Goal: Information Seeking & Learning: Learn about a topic

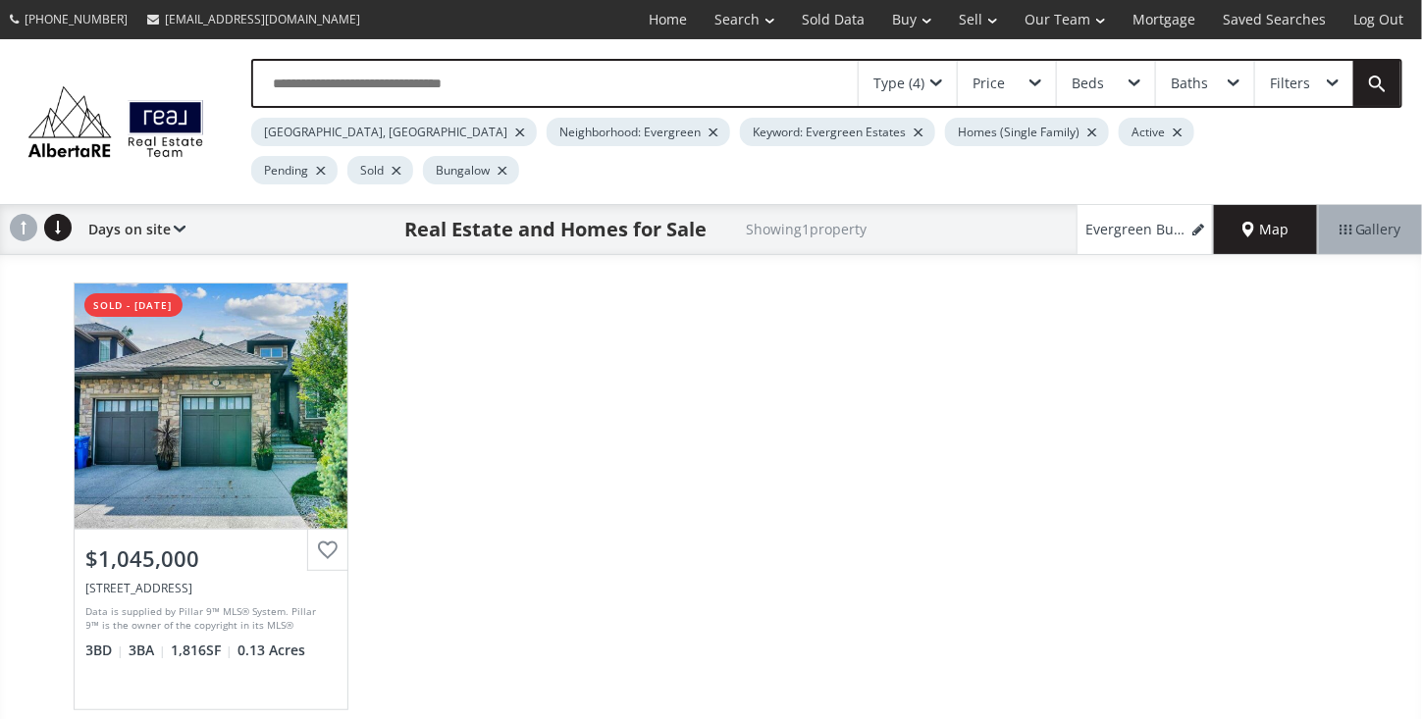
click at [288, 85] on input "text" at bounding box center [555, 83] width 605 height 45
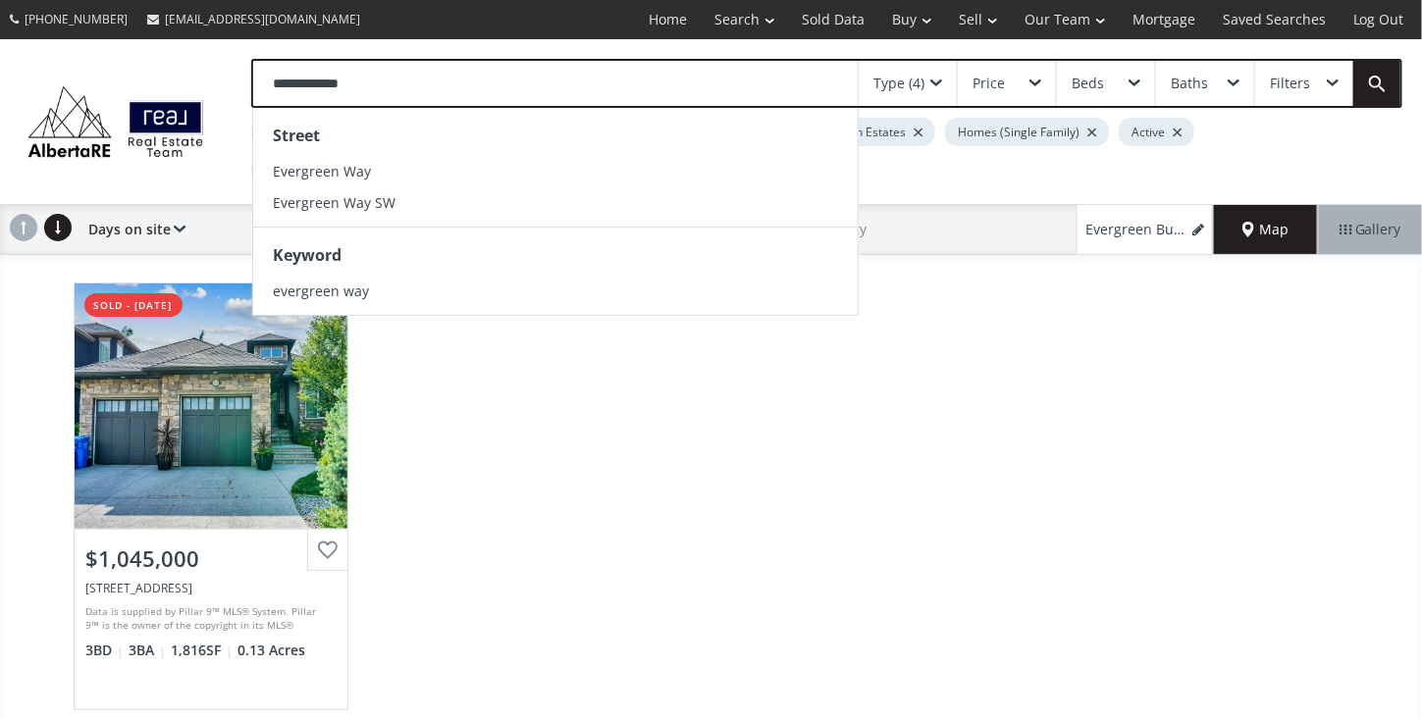
type input "**********"
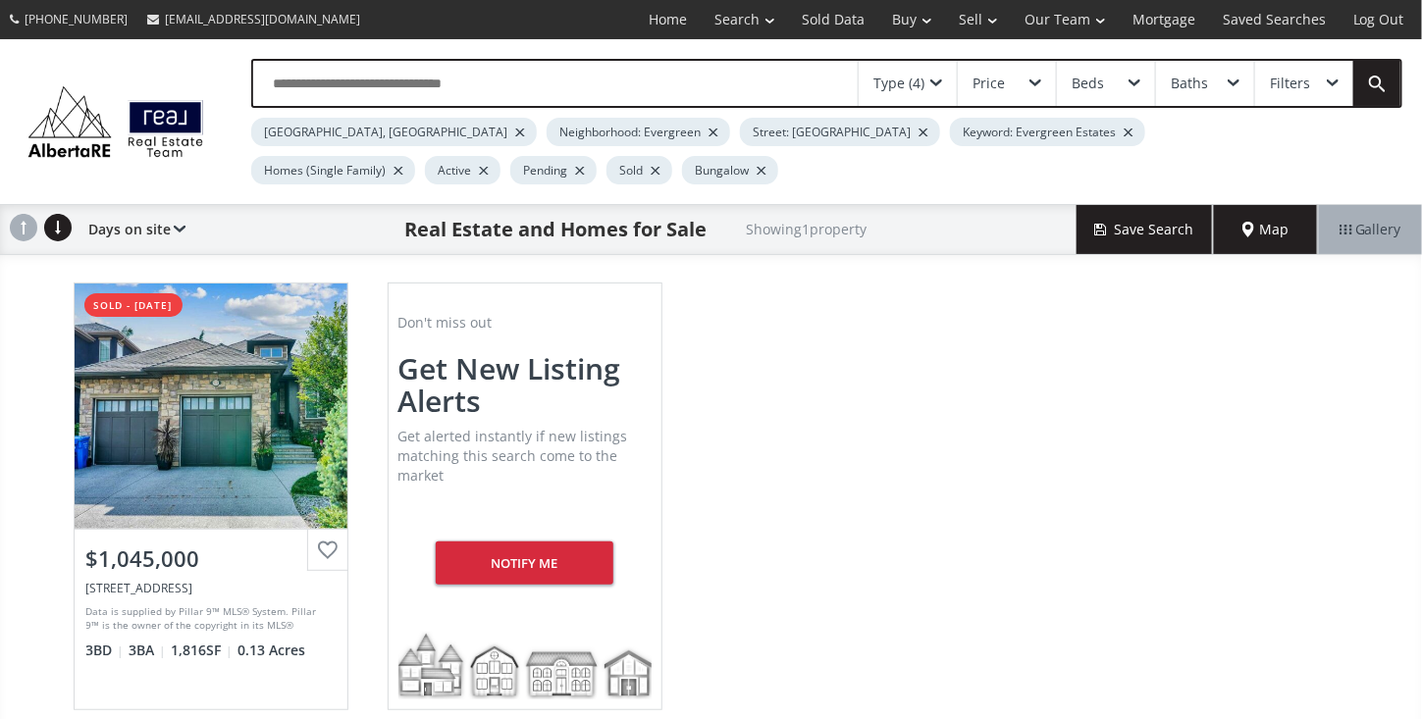
click at [735, 379] on div "[GEOGRAPHIC_DATA] AB T2Y 0H2 sold - [DATE] View Photos & Details $1,045,000 [ST…" at bounding box center [711, 496] width 1315 height 467
click at [651, 171] on div at bounding box center [656, 171] width 10 height 8
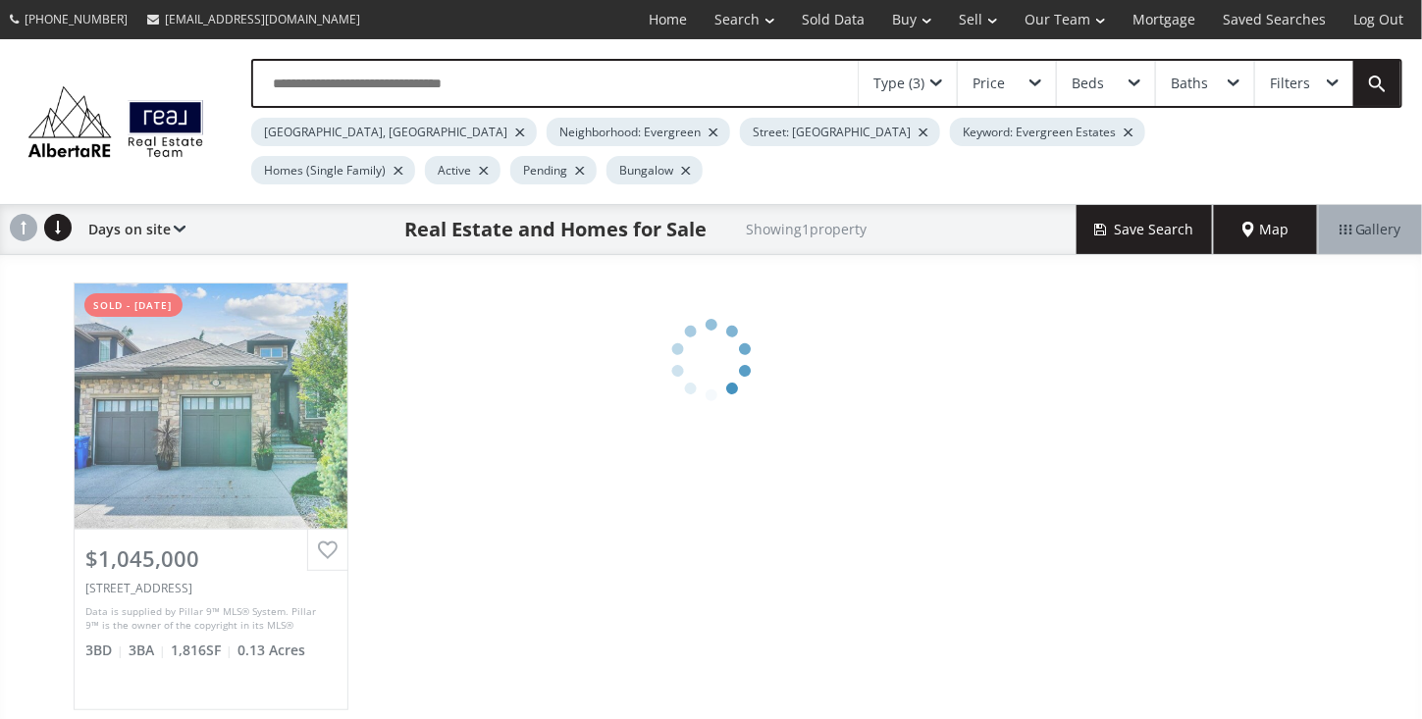
click at [681, 169] on div at bounding box center [686, 171] width 10 height 8
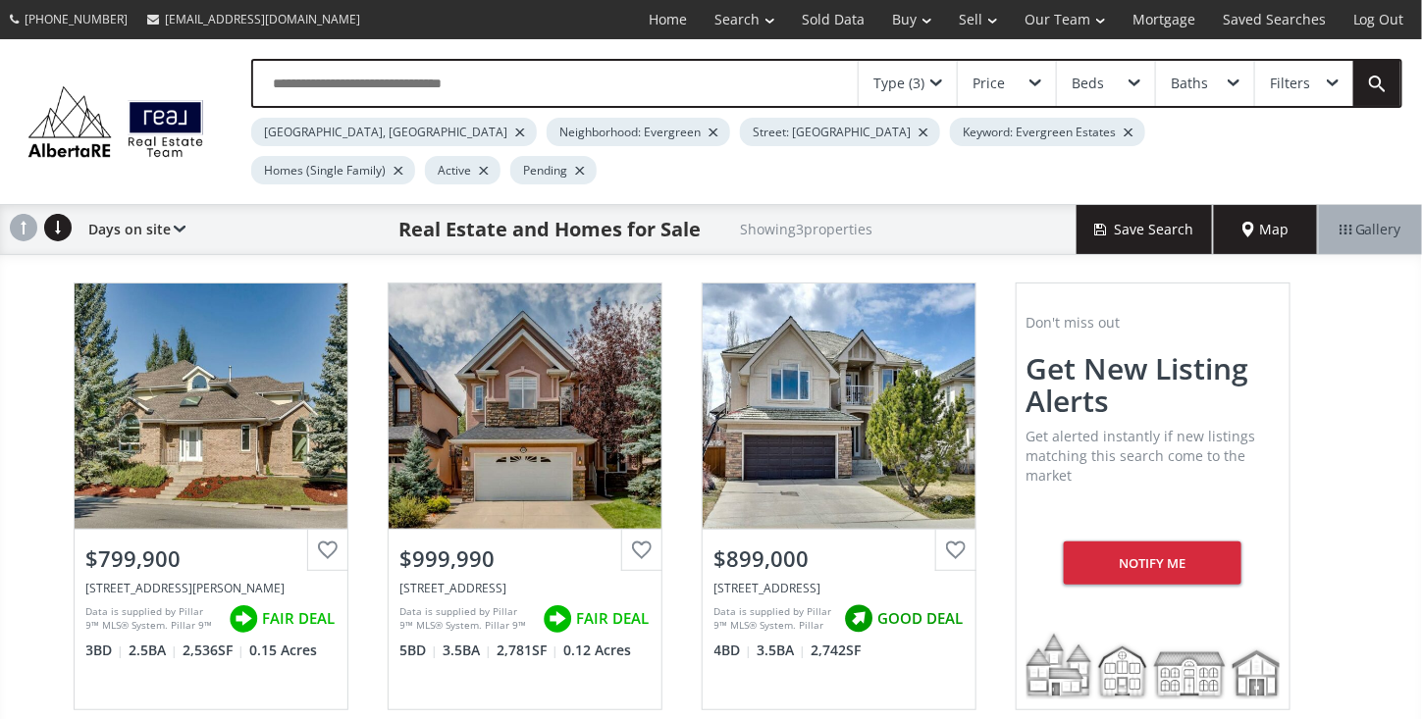
click at [528, 163] on div "[GEOGRAPHIC_DATA], [GEOGRAPHIC_DATA] Neighborhood: [GEOGRAPHIC_DATA]: Evergreen…" at bounding box center [753, 146] width 1004 height 77
click at [1382, 77] on link at bounding box center [1376, 83] width 47 height 45
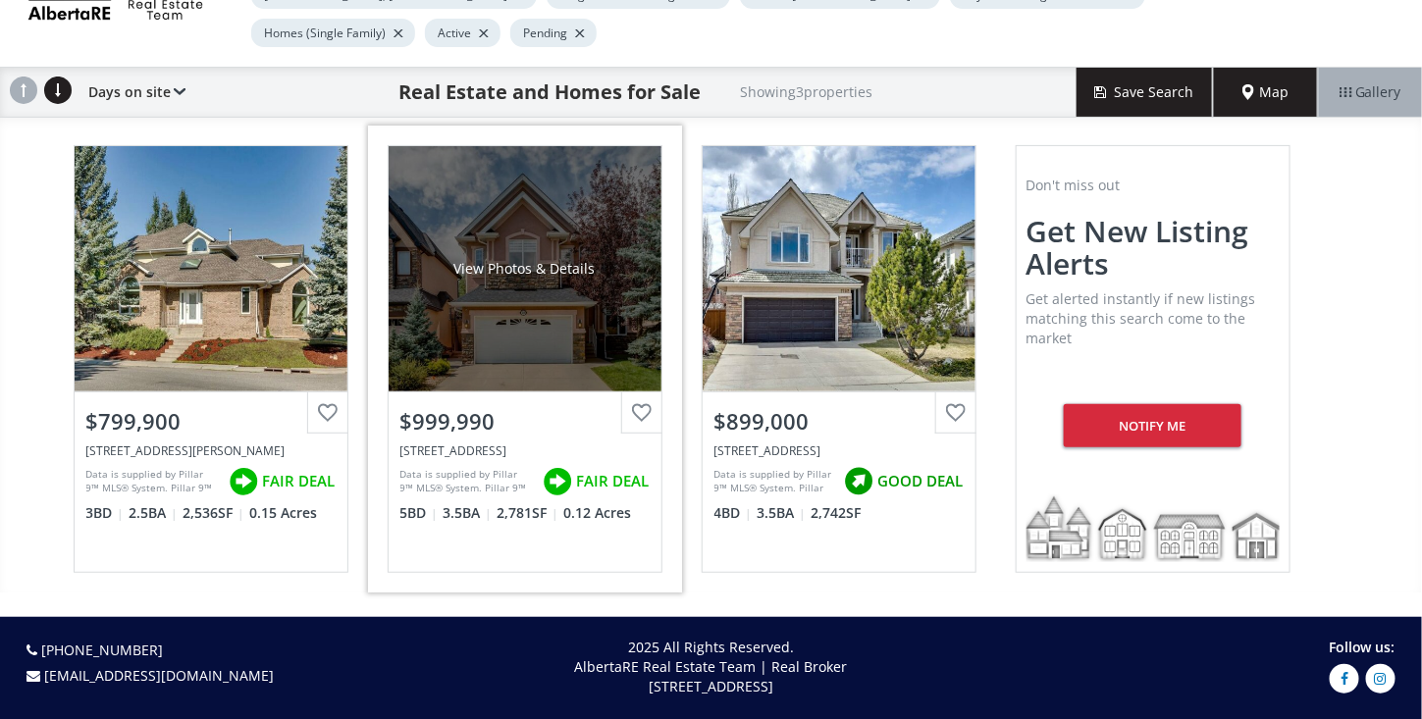
scroll to position [112, 0]
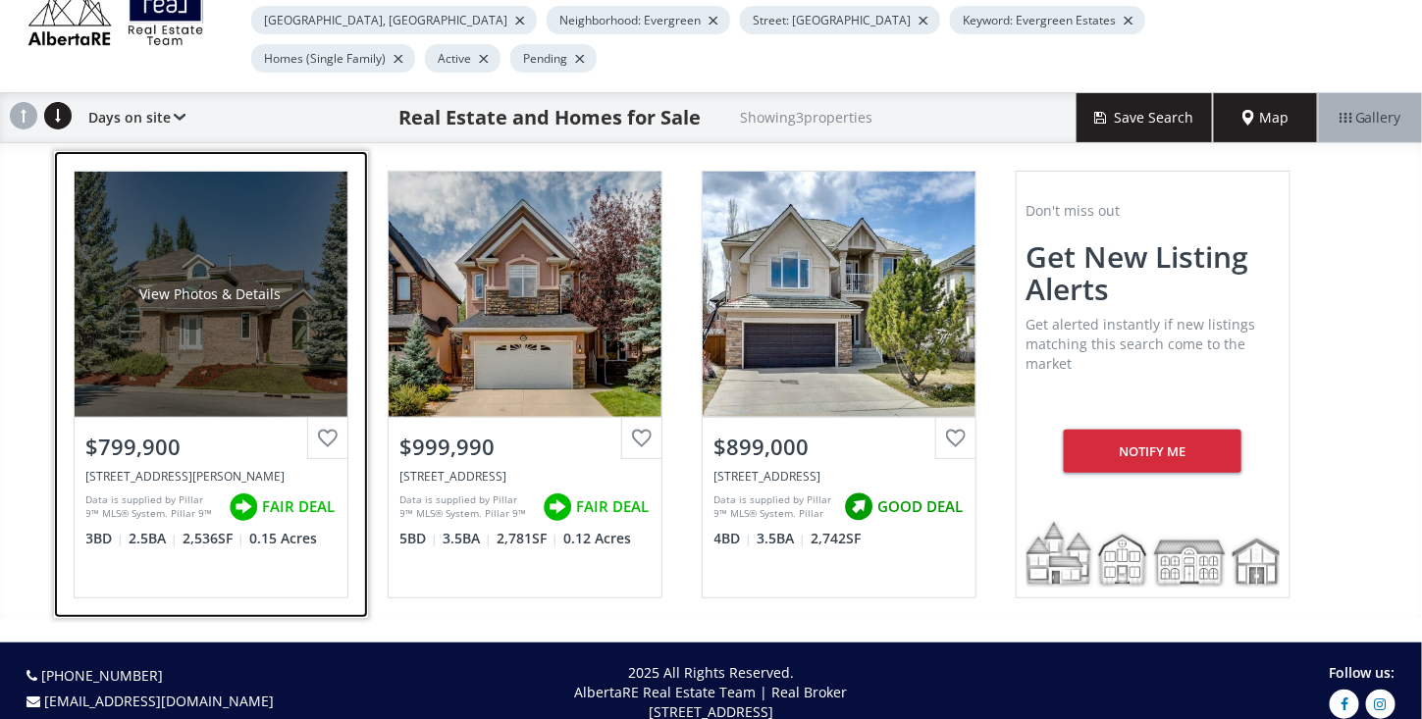
click at [228, 355] on div "View Photos & Details" at bounding box center [211, 294] width 273 height 245
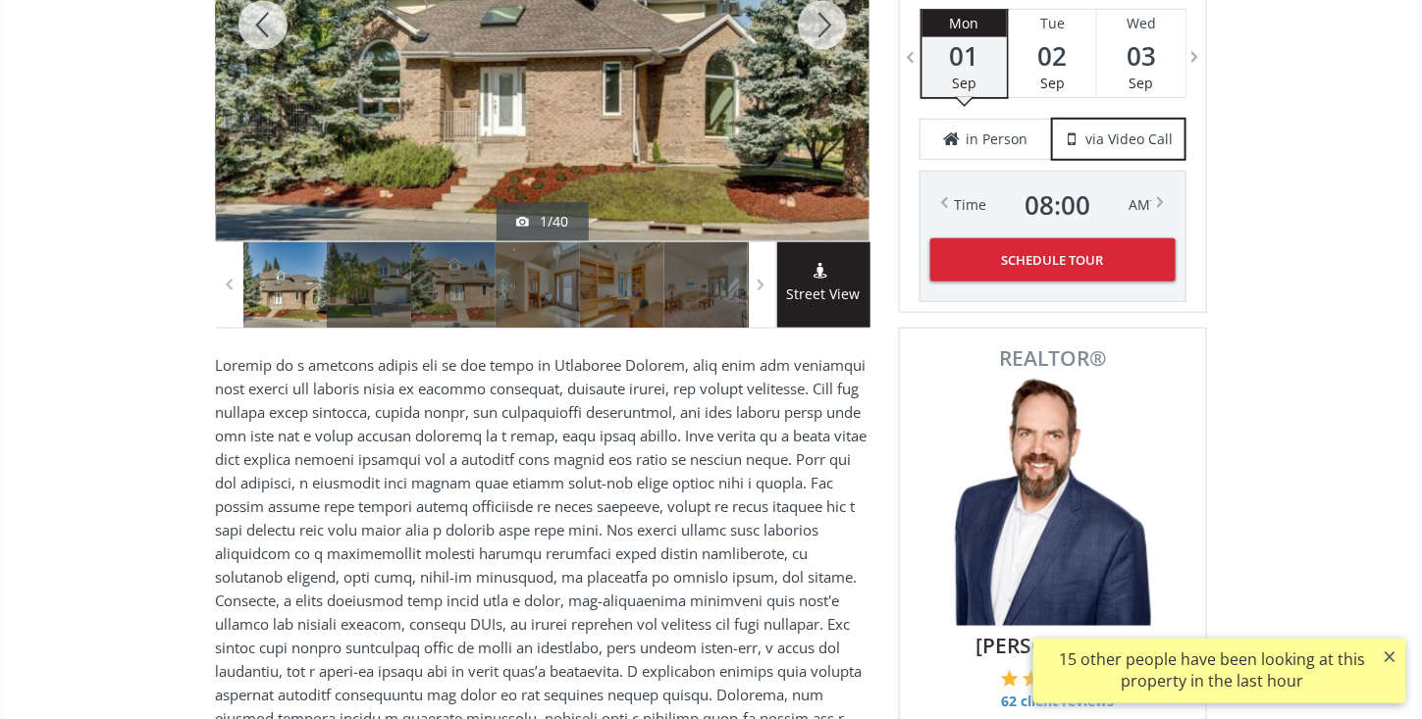
scroll to position [393, 0]
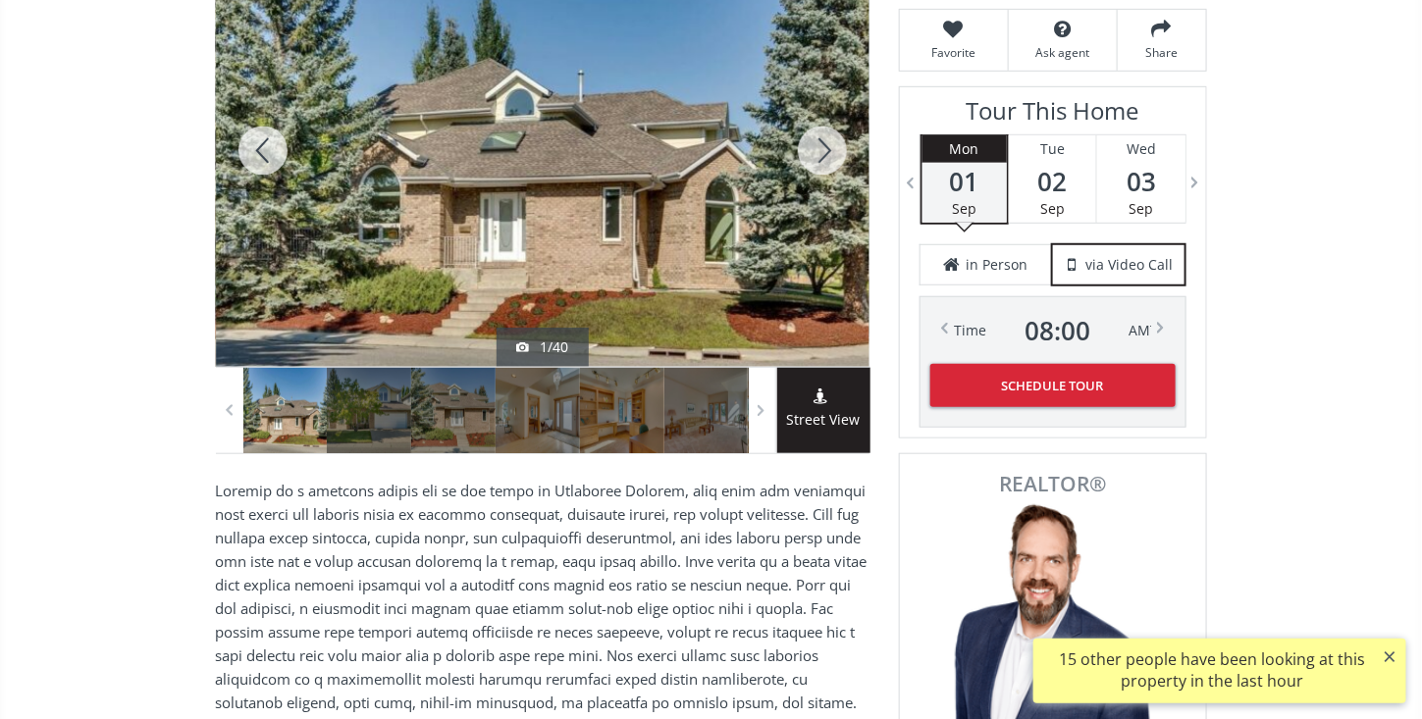
click at [435, 246] on div at bounding box center [543, 150] width 654 height 433
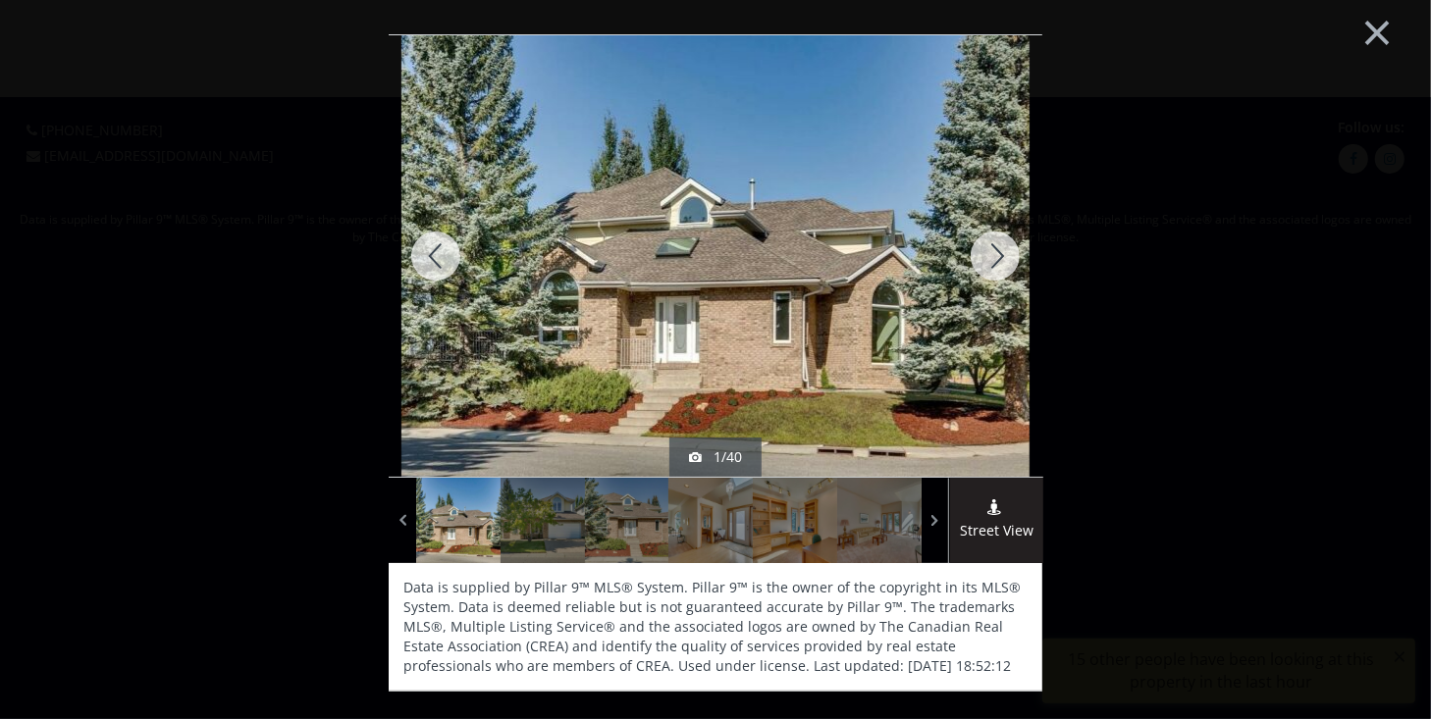
click at [1001, 263] on div at bounding box center [995, 256] width 94 height 442
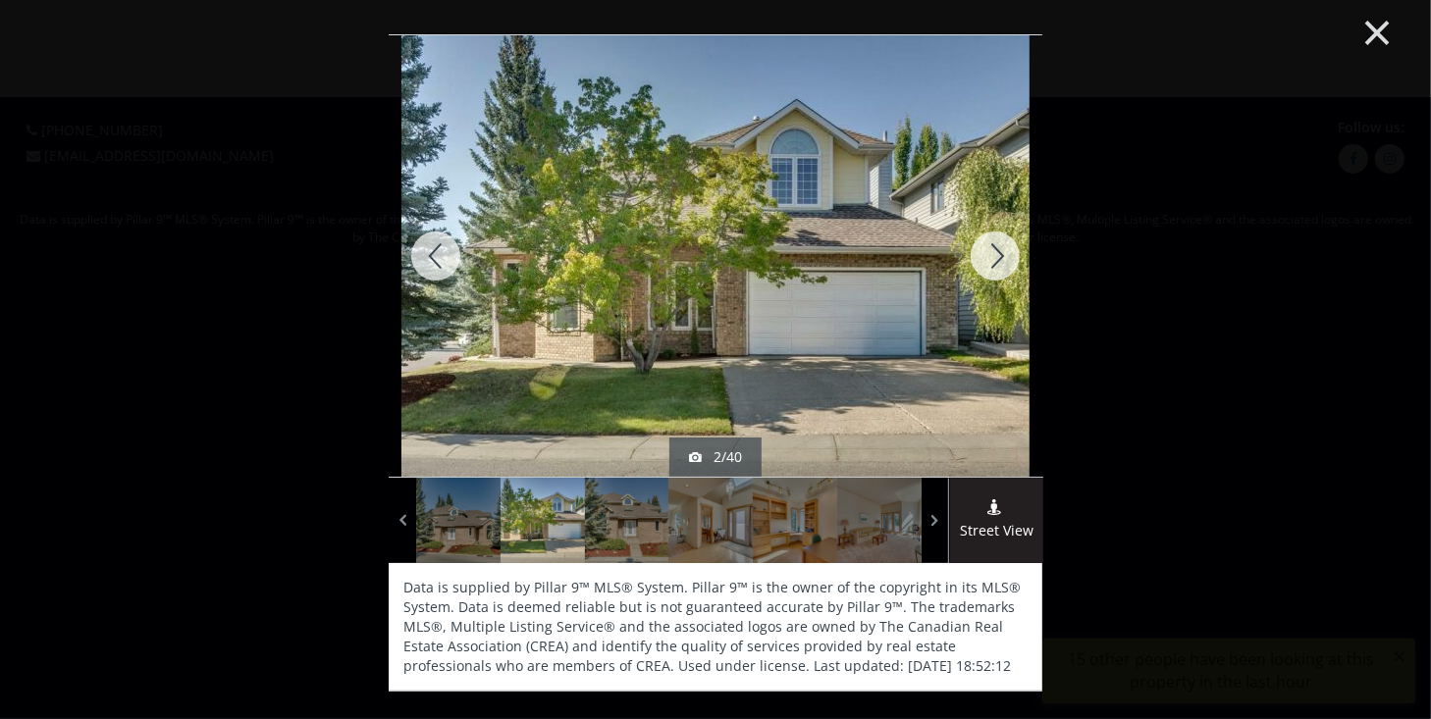
click at [1378, 29] on button "×" at bounding box center [1377, 30] width 108 height 80
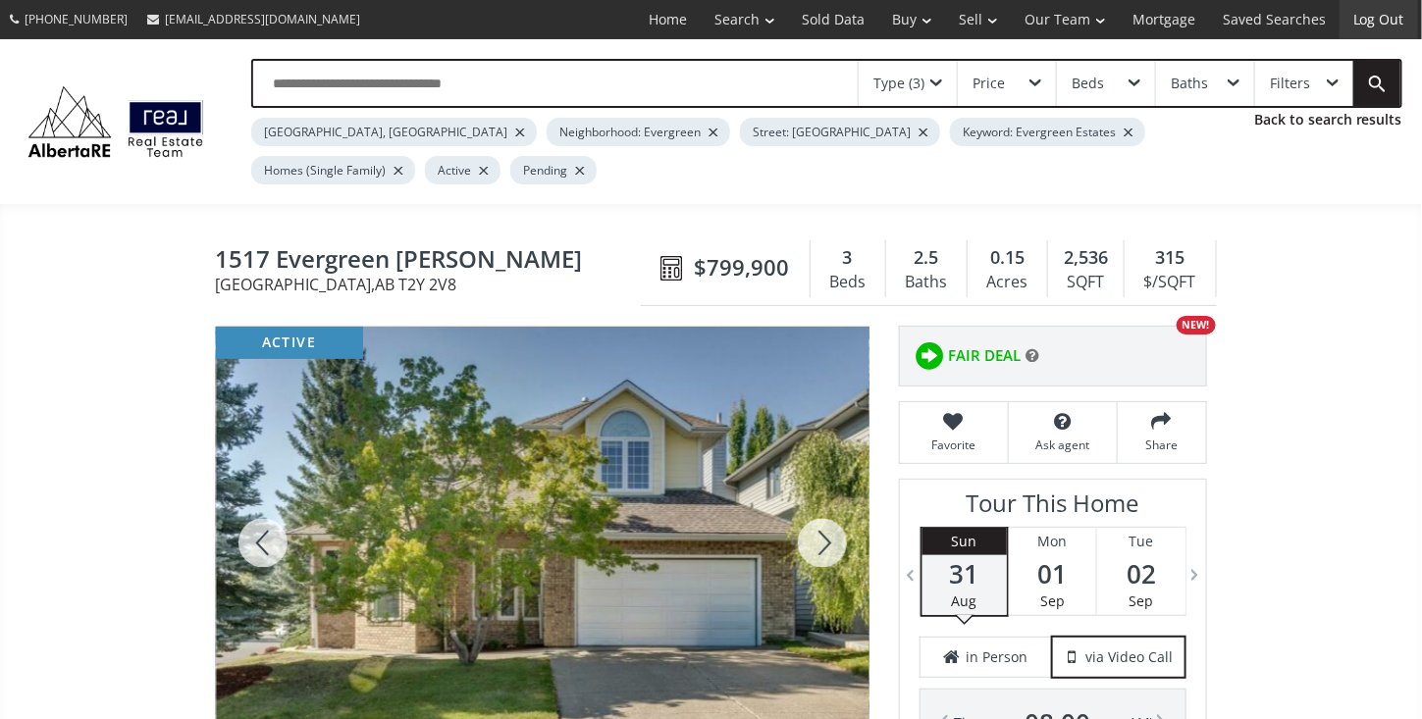
click at [1377, 30] on link "Log Out" at bounding box center [1379, 19] width 79 height 39
